Goal: Use online tool/utility: Utilize a website feature to perform a specific function

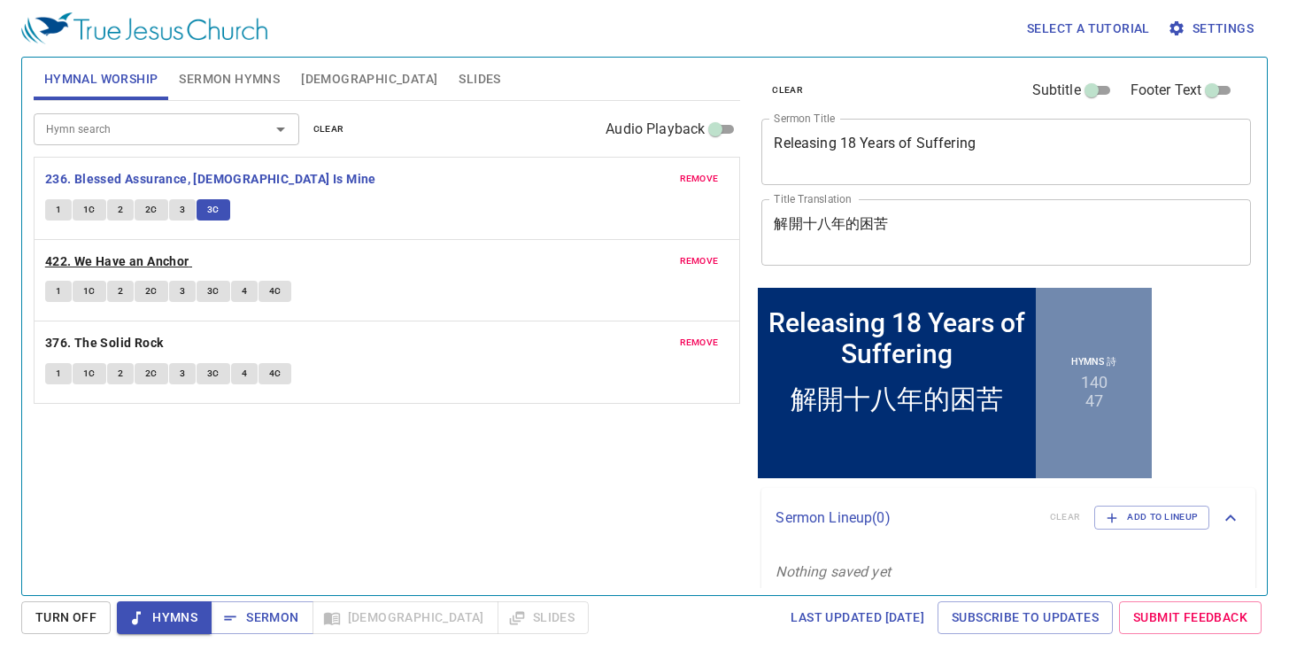
click at [141, 270] on b "422. We Have an Anchor" at bounding box center [117, 261] width 144 height 22
click at [59, 296] on button "1" at bounding box center [58, 291] width 27 height 21
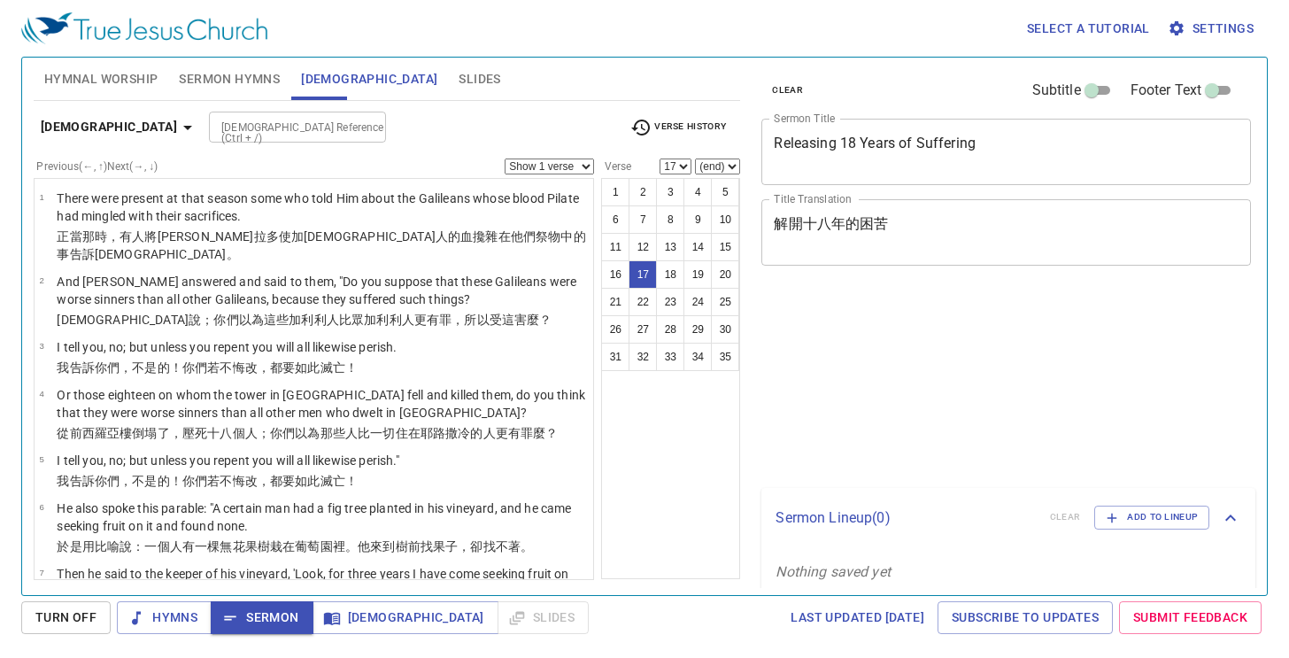
select select "17"
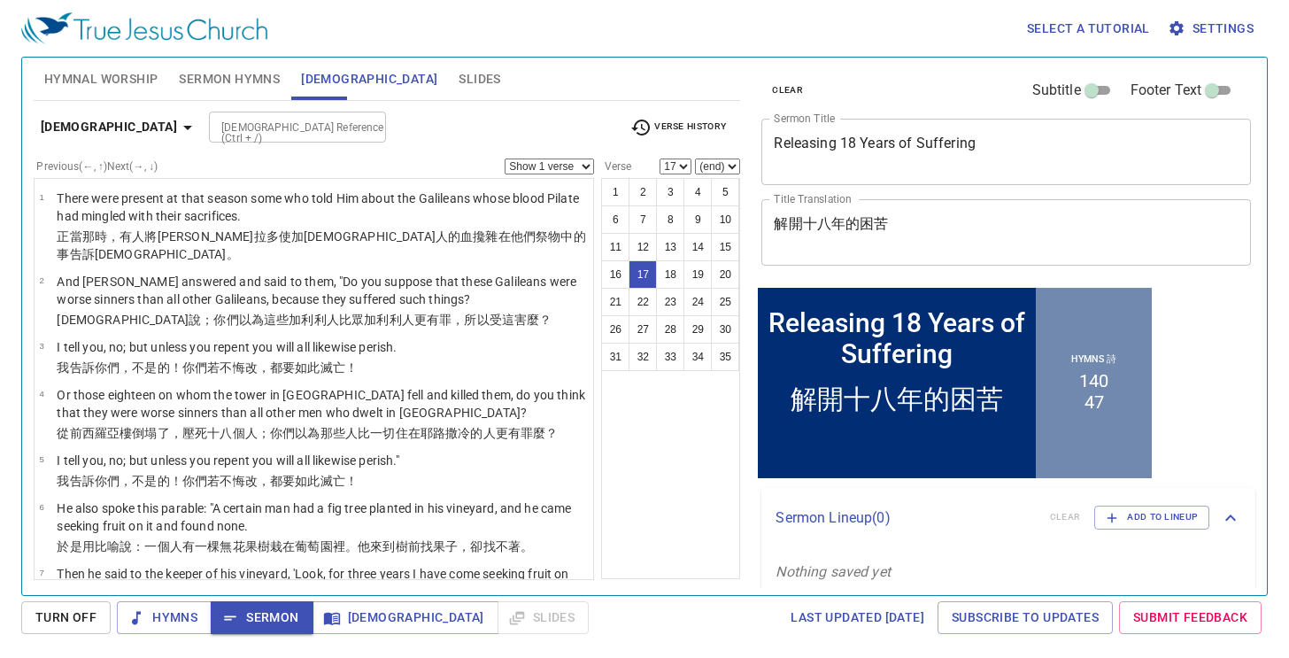
scroll to position [514, 0]
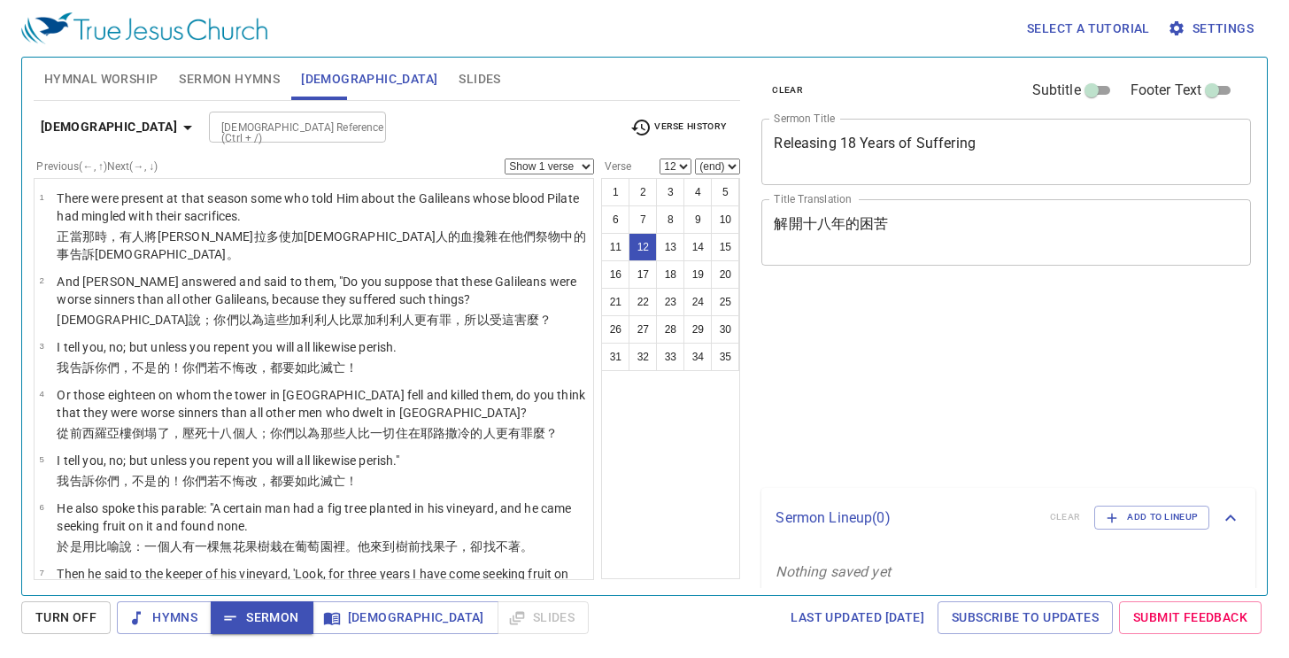
select select "12"
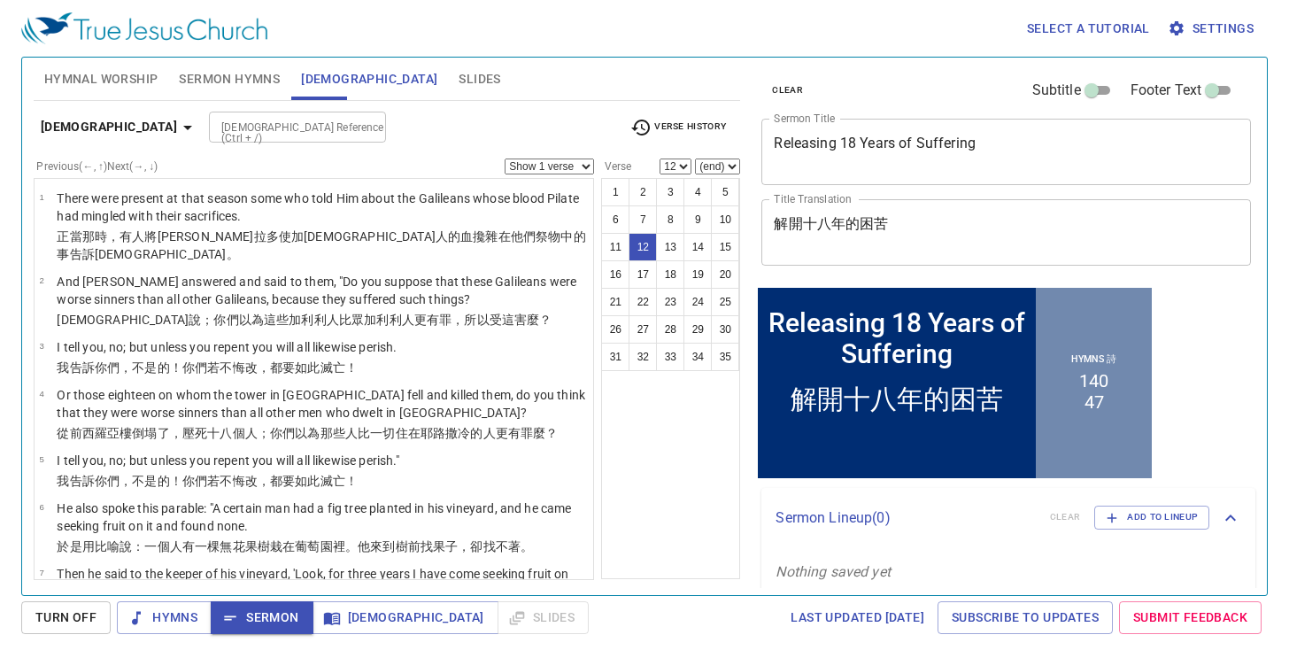
scroll to position [531, 0]
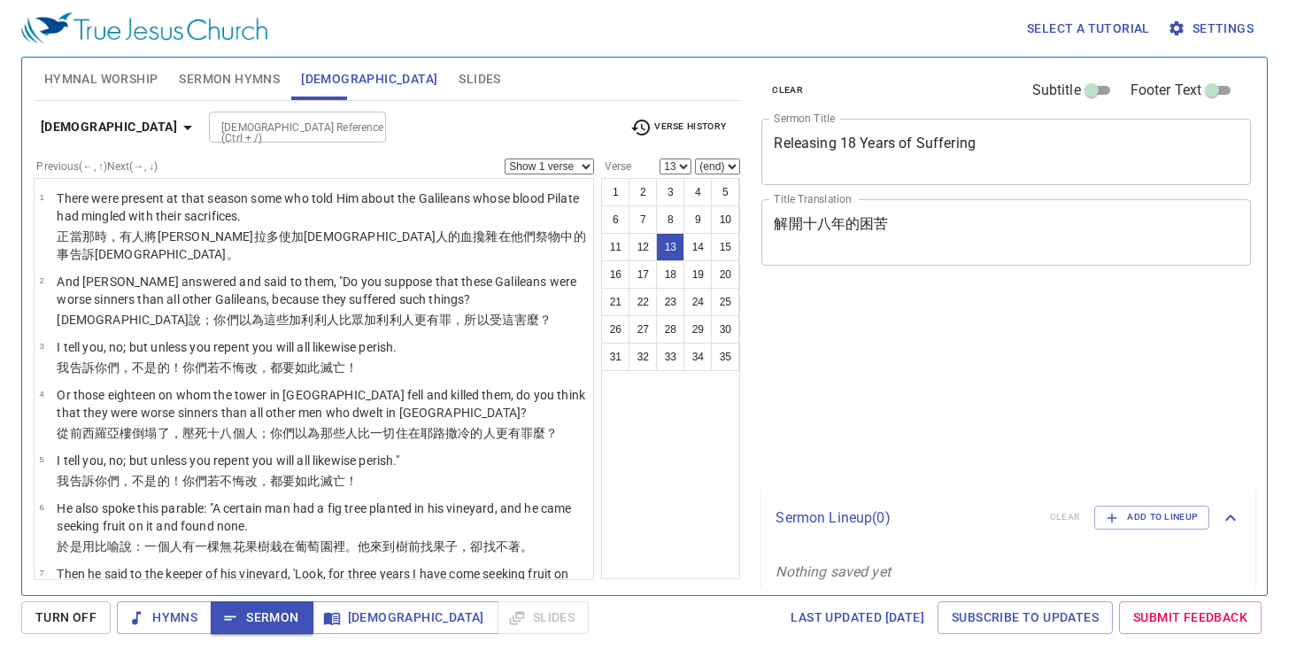
select select "13"
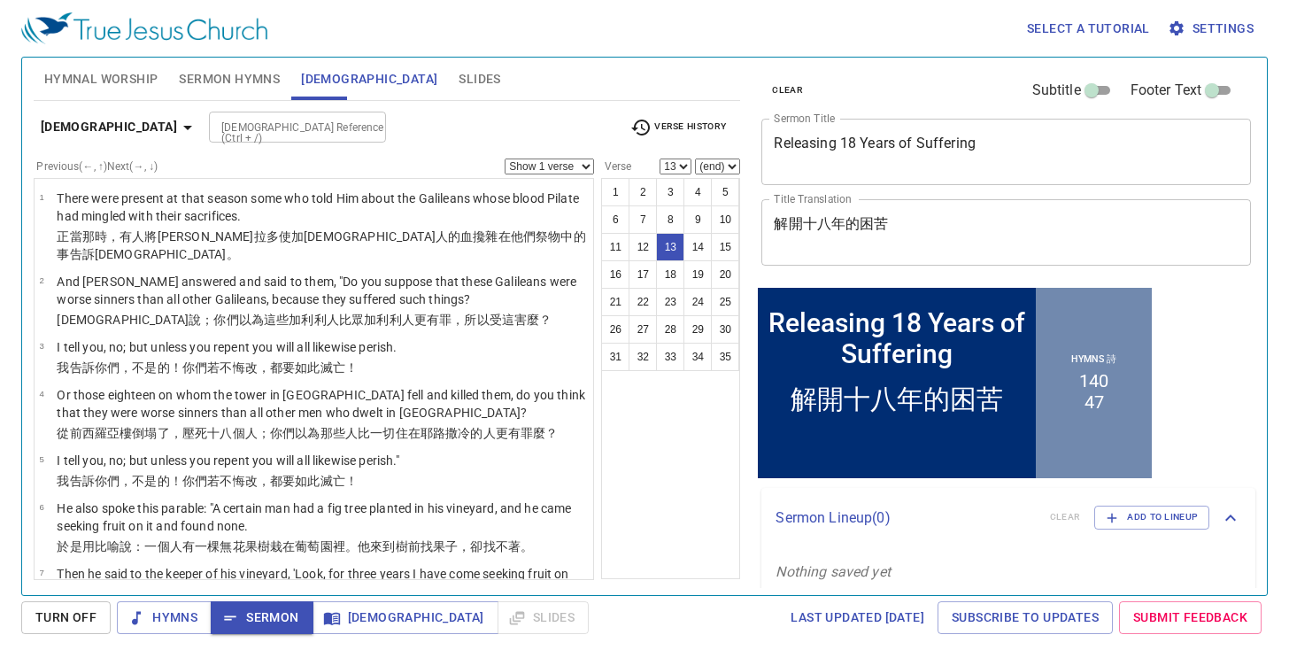
scroll to position [531, 0]
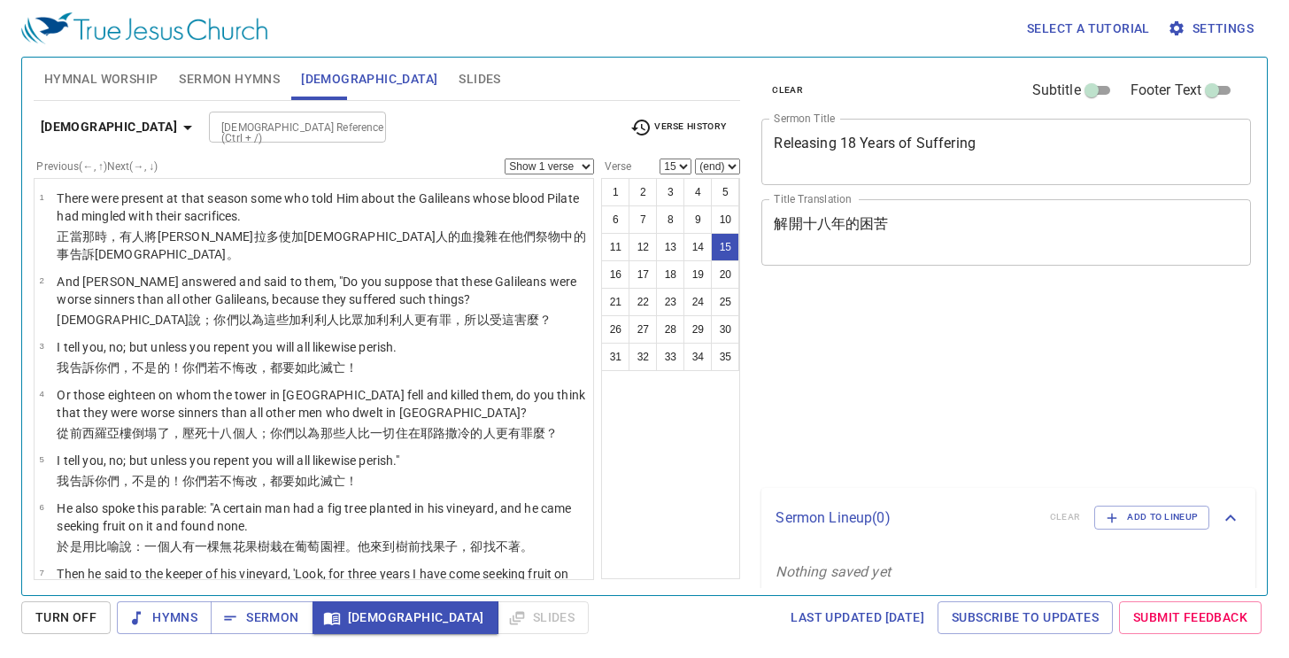
select select "15"
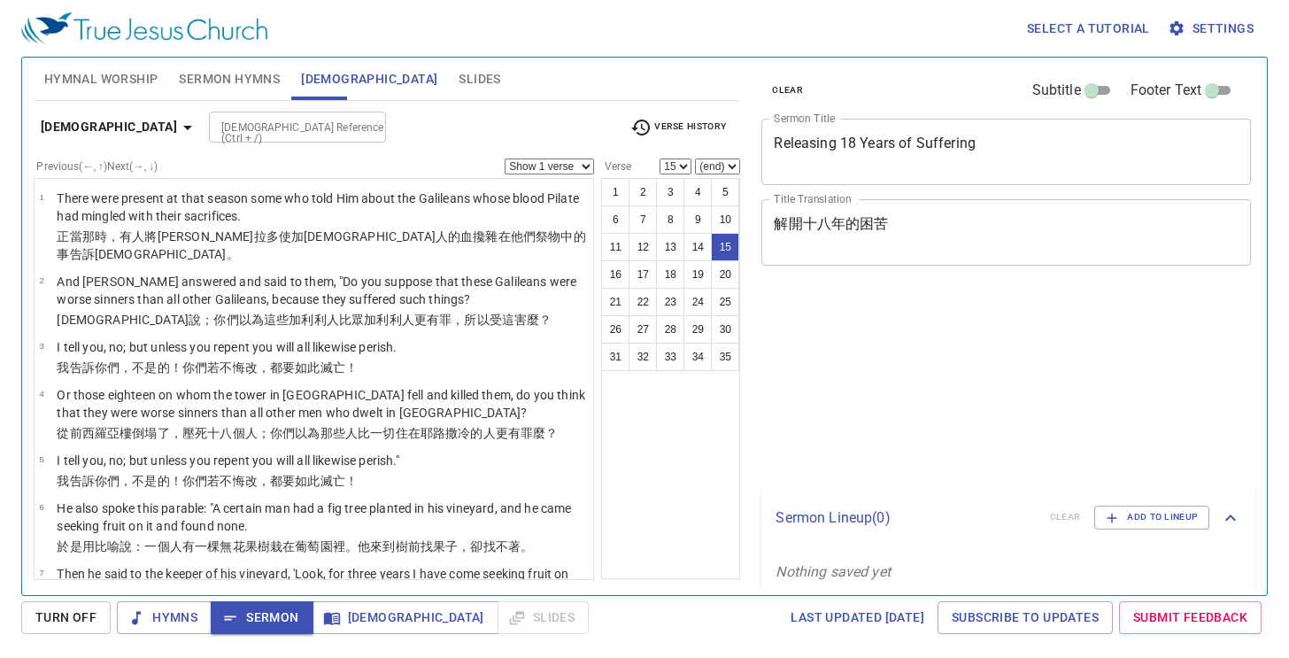
select select "15"
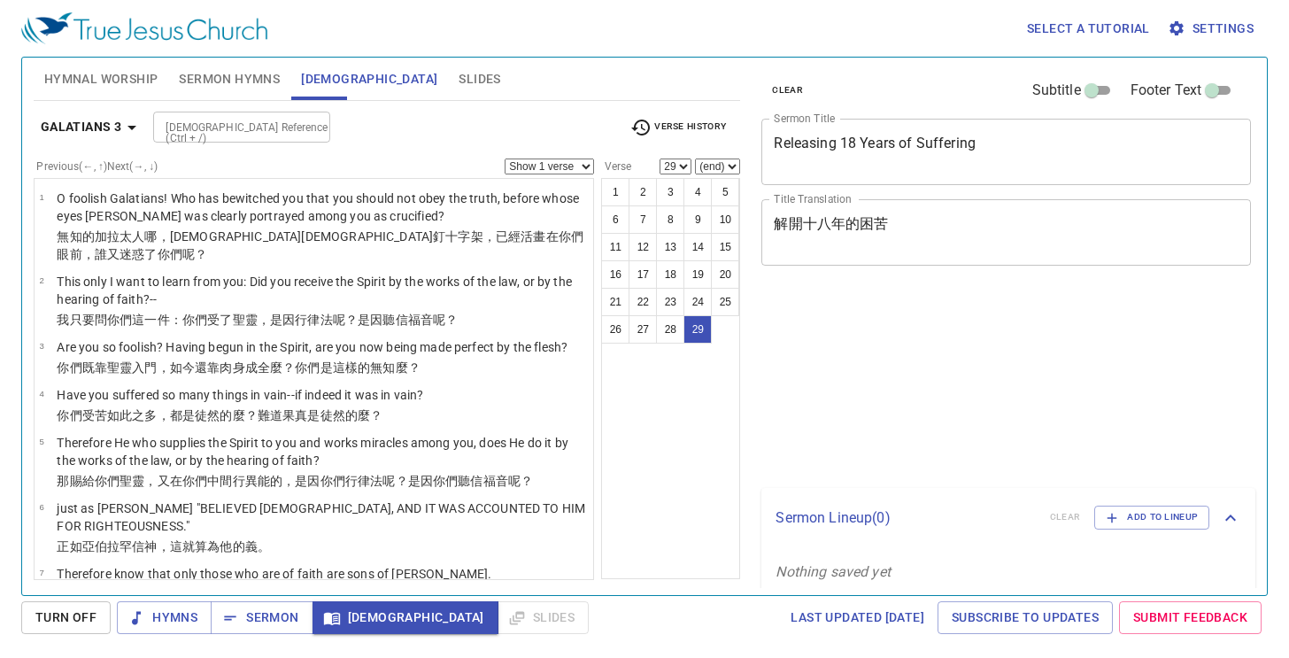
select select "29"
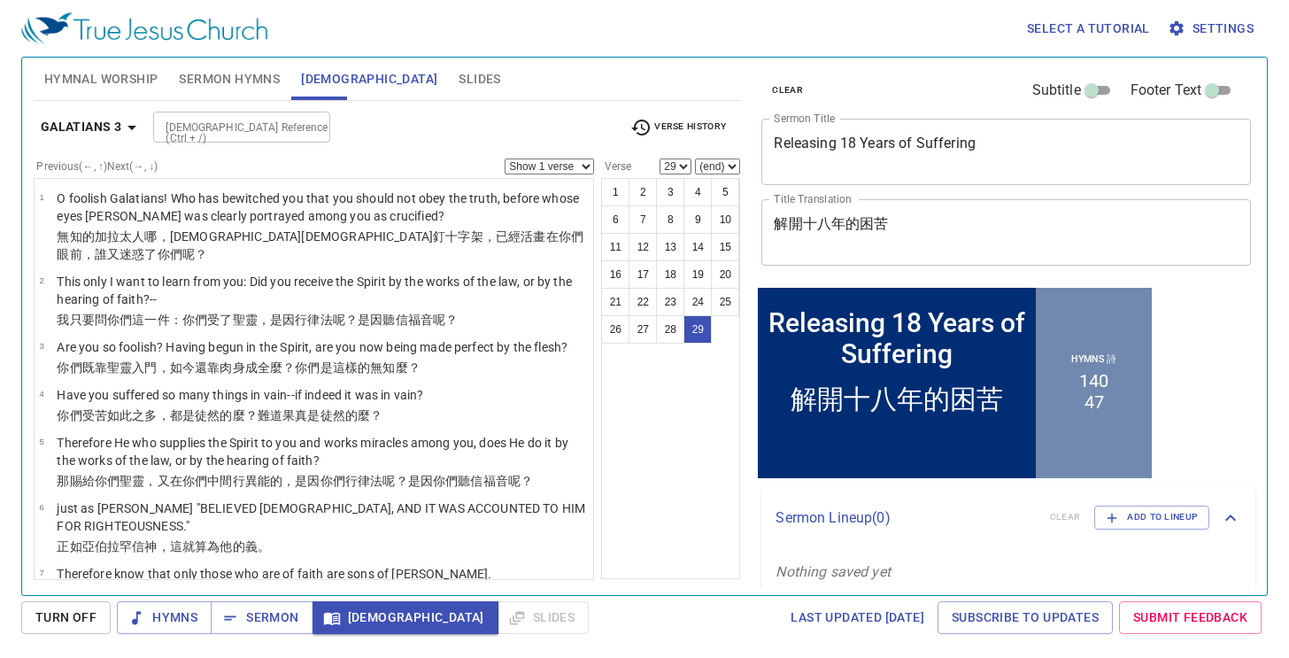
scroll to position [1460, 0]
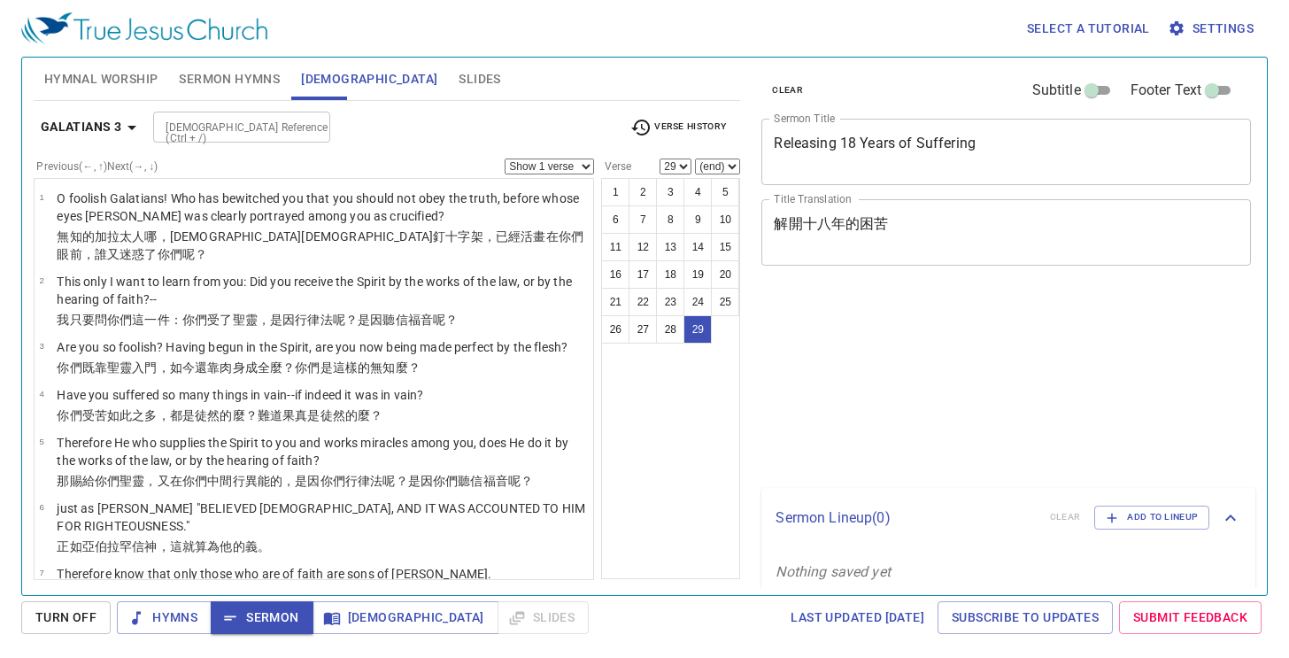
select select "29"
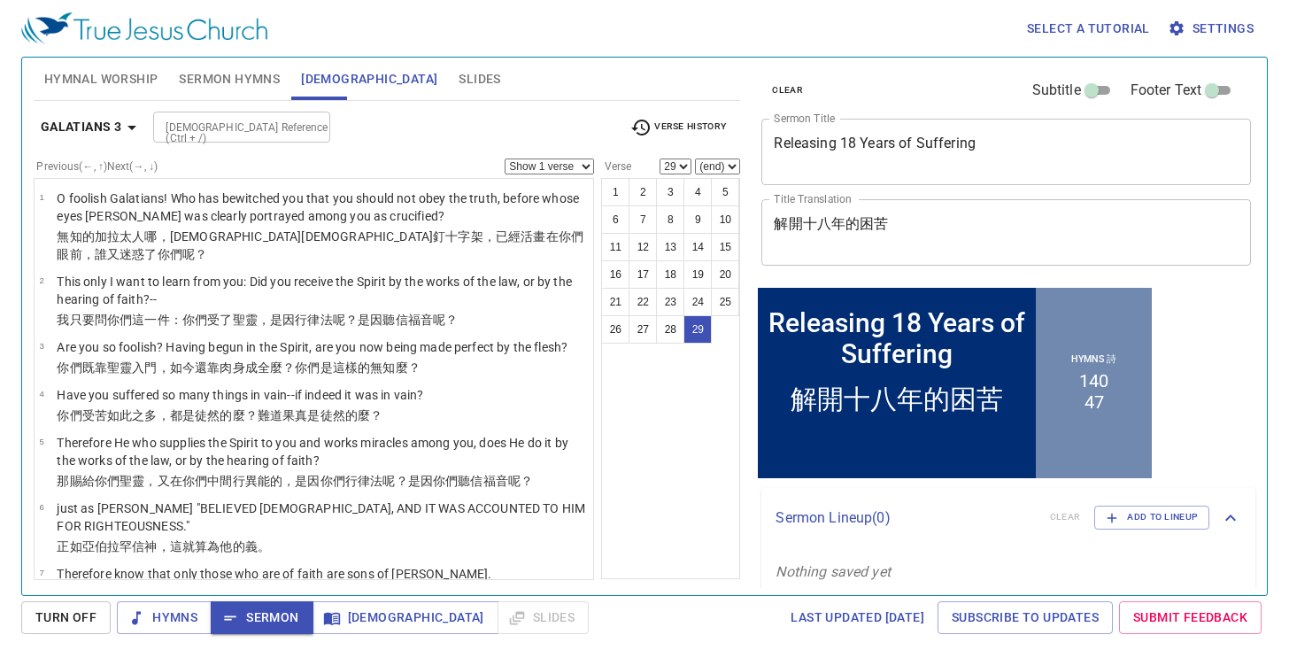
scroll to position [1460, 0]
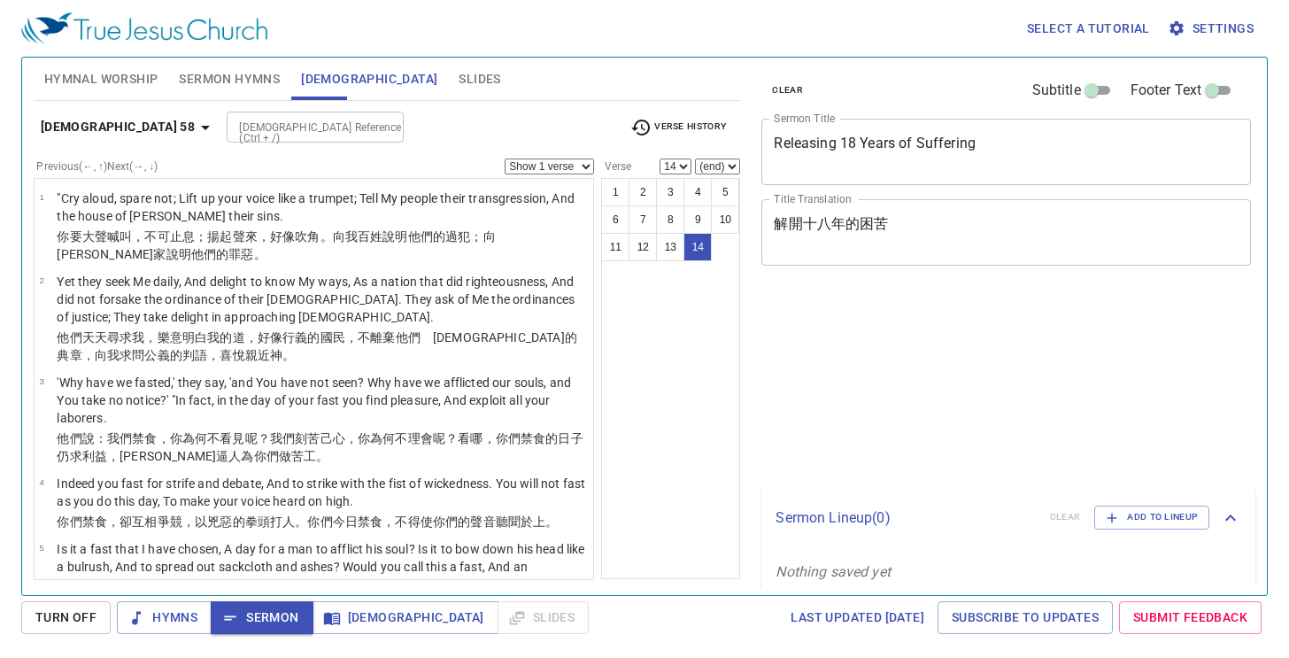
select select "14"
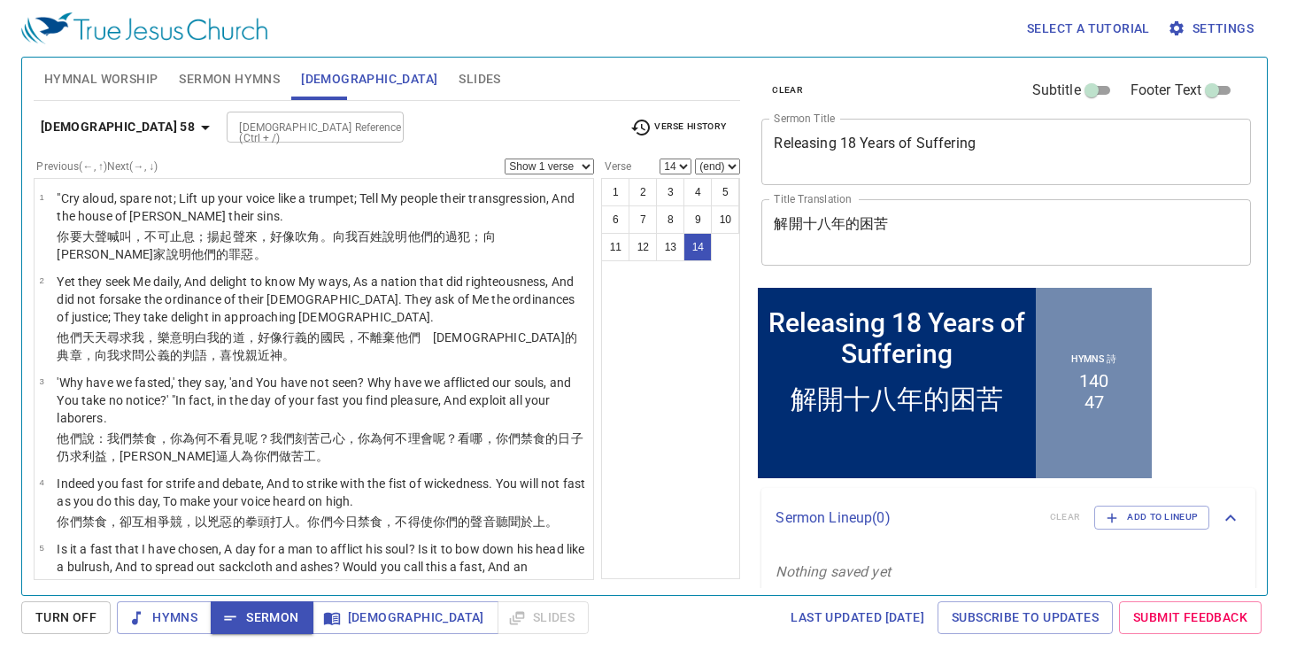
scroll to position [921, 0]
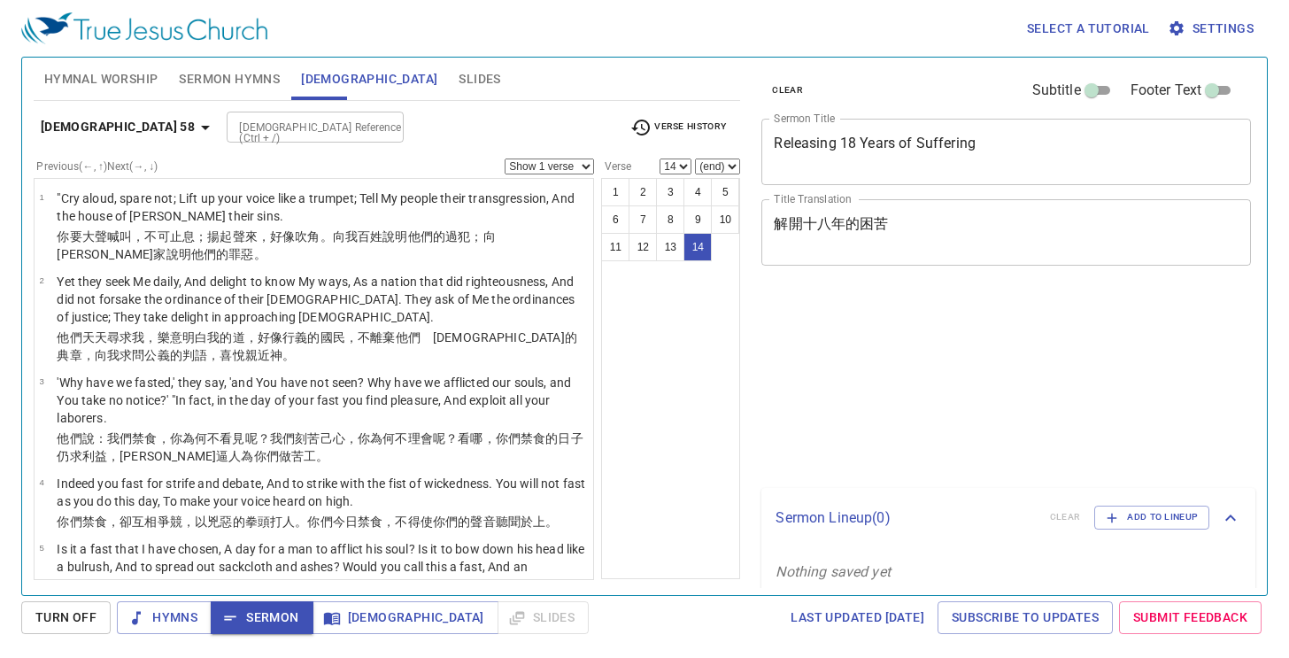
select select "14"
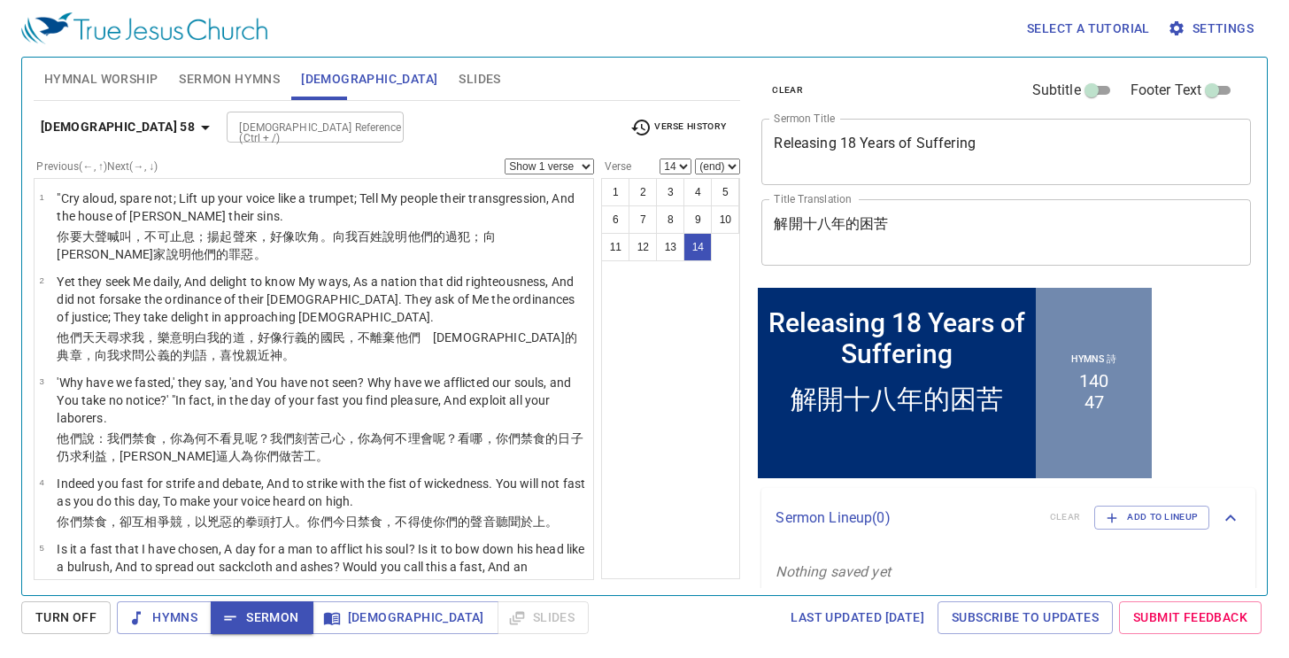
scroll to position [921, 0]
